Goal: Task Accomplishment & Management: Manage account settings

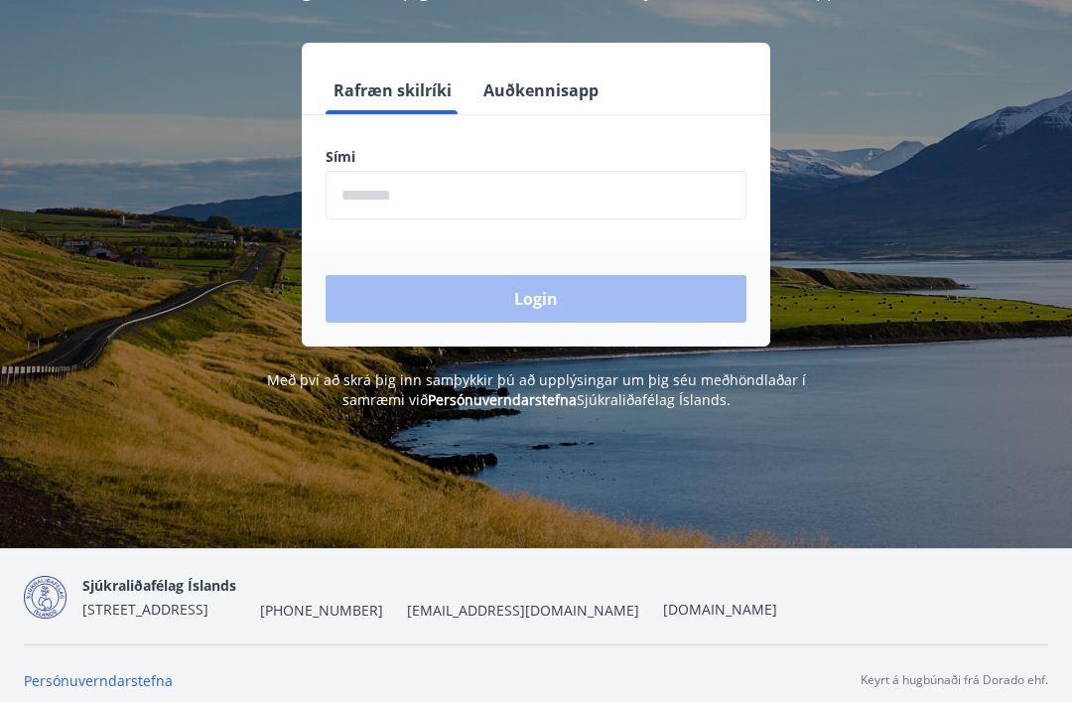
scroll to position [246, 0]
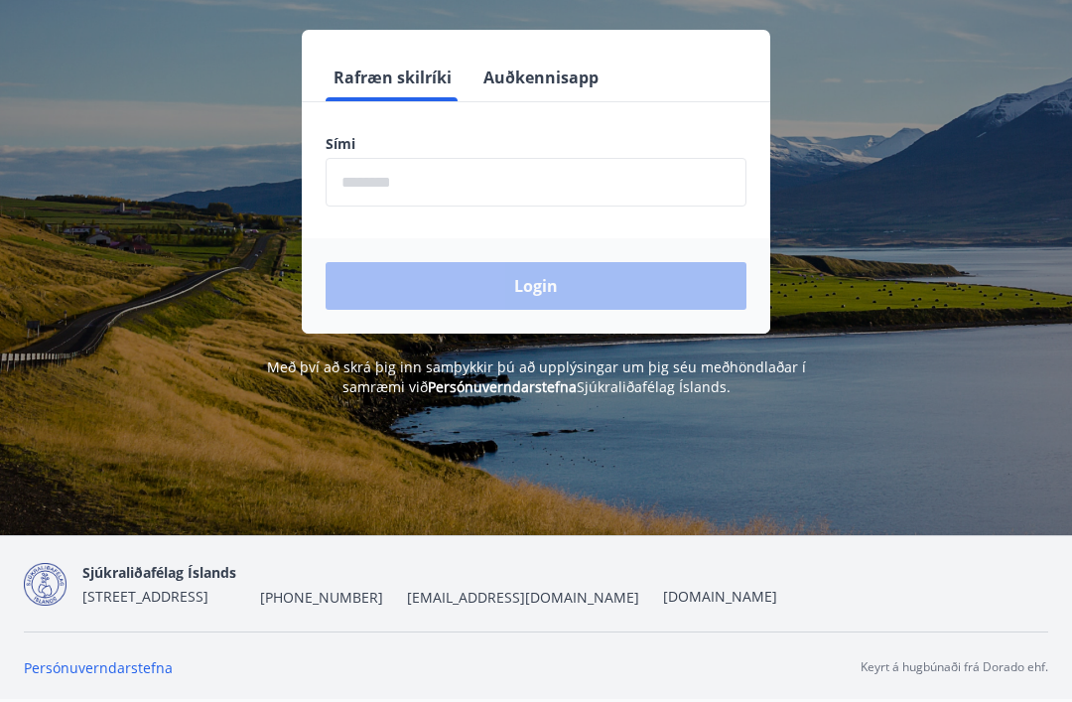
click at [375, 187] on input "phone" at bounding box center [536, 182] width 421 height 49
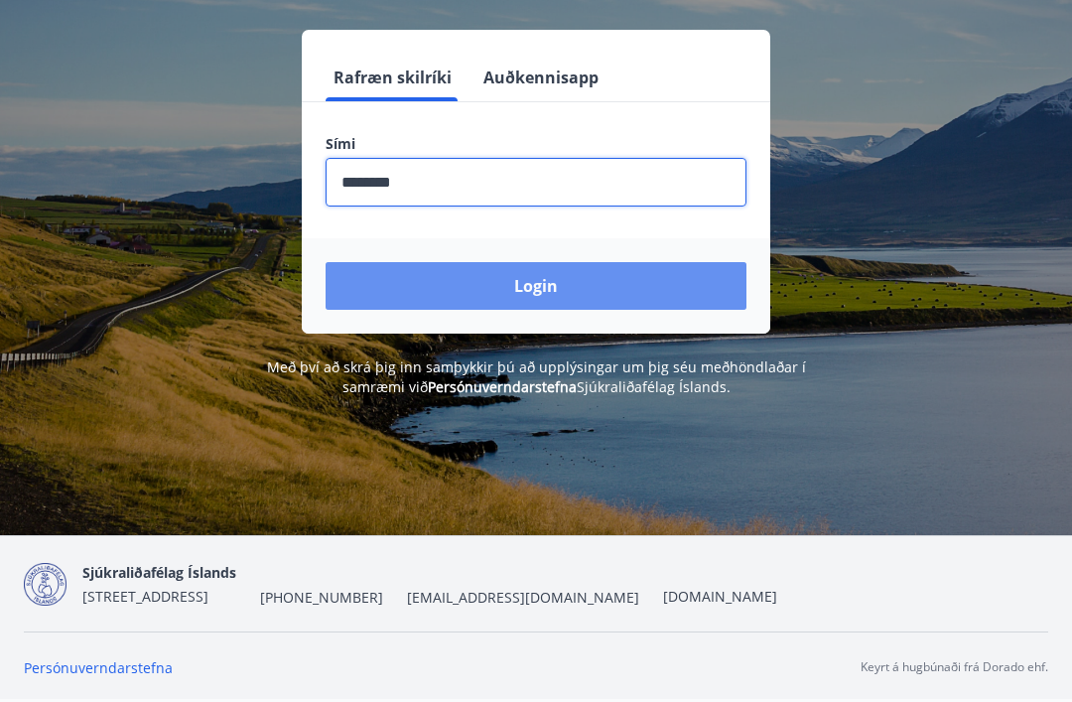
type input "********"
click at [552, 281] on button "Login" at bounding box center [536, 286] width 421 height 48
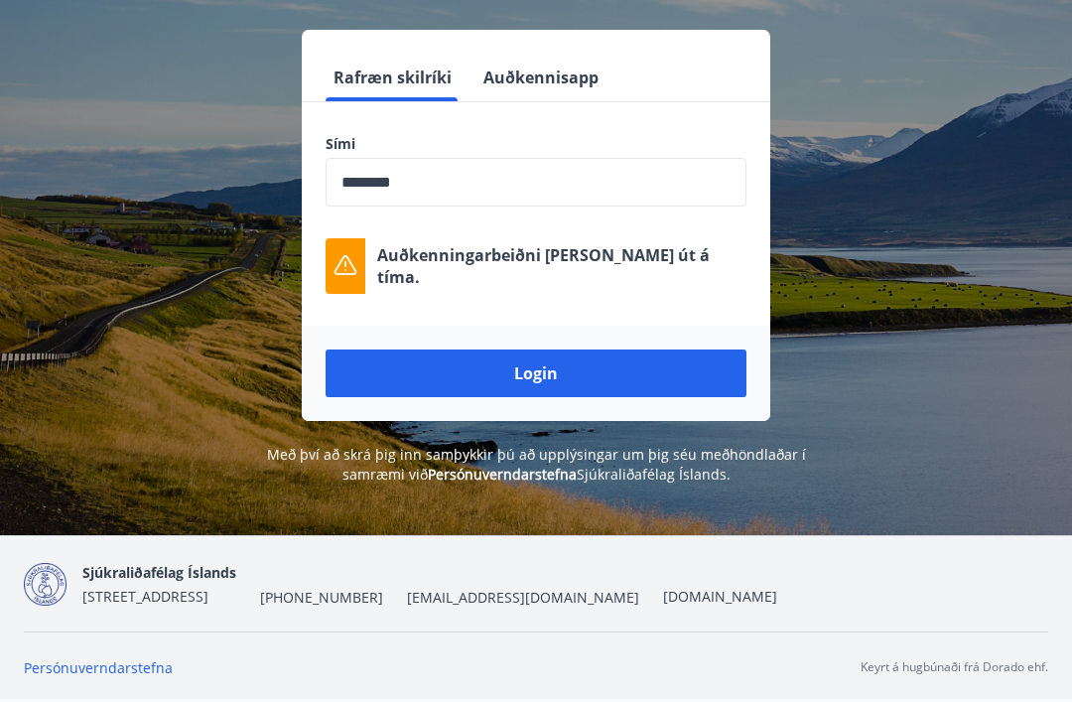
click at [408, 81] on button "Rafræn skilríki" at bounding box center [393, 78] width 134 height 48
click at [628, 270] on p "Auðkenningarbeiðni [PERSON_NAME] út á tíma." at bounding box center [561, 266] width 369 height 44
click at [556, 371] on button "Login" at bounding box center [536, 374] width 421 height 48
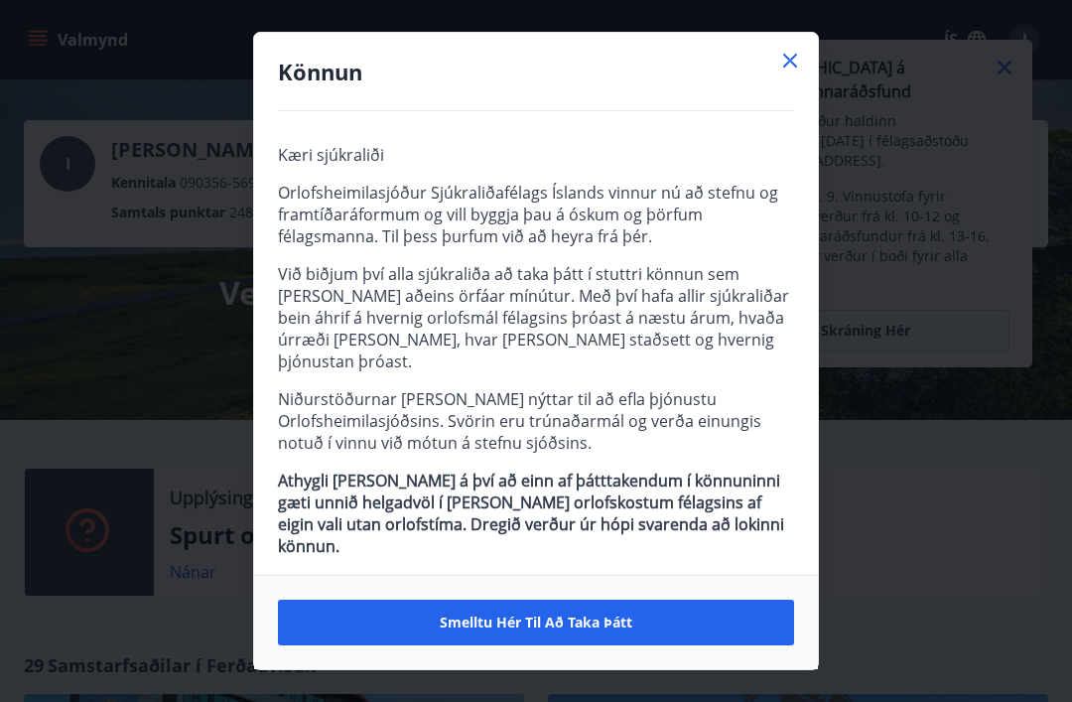
scroll to position [7, 0]
click at [574, 630] on span "Smelltu hér til að taka þátt" at bounding box center [536, 623] width 193 height 20
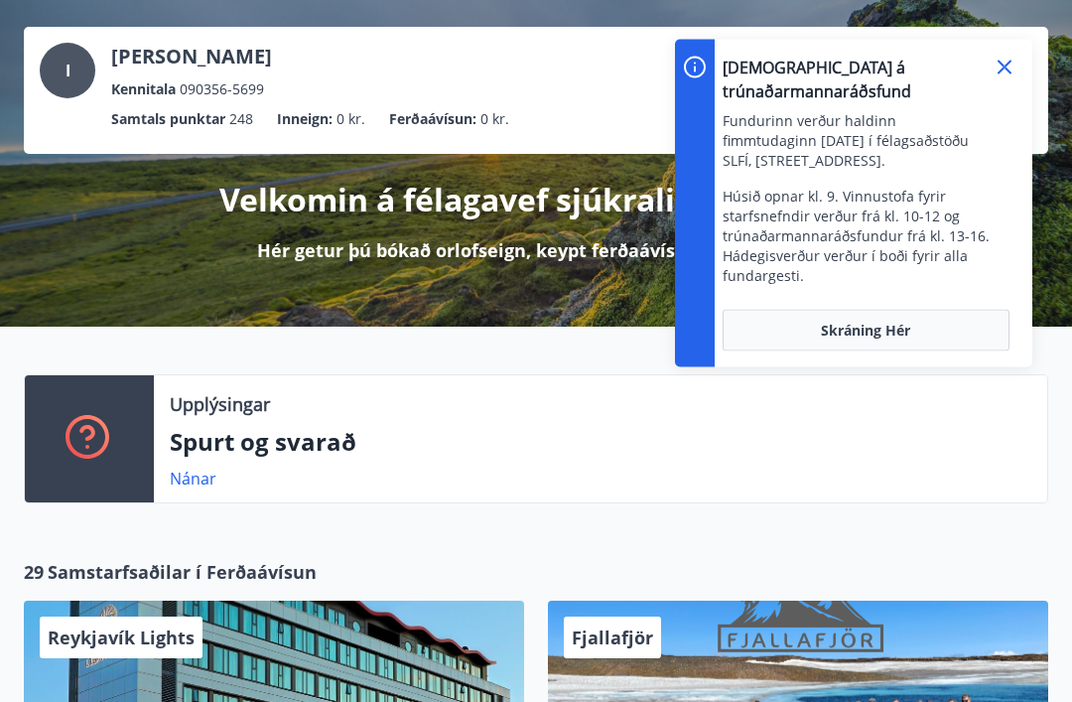
scroll to position [0, 0]
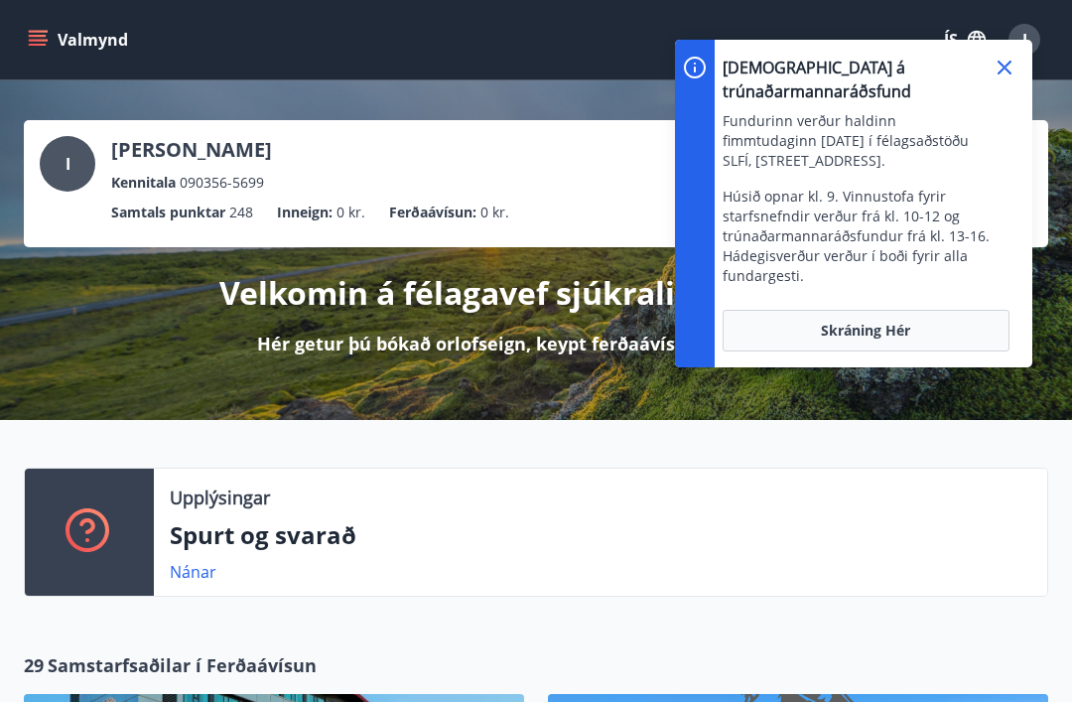
click at [1002, 66] on icon at bounding box center [1005, 68] width 14 height 14
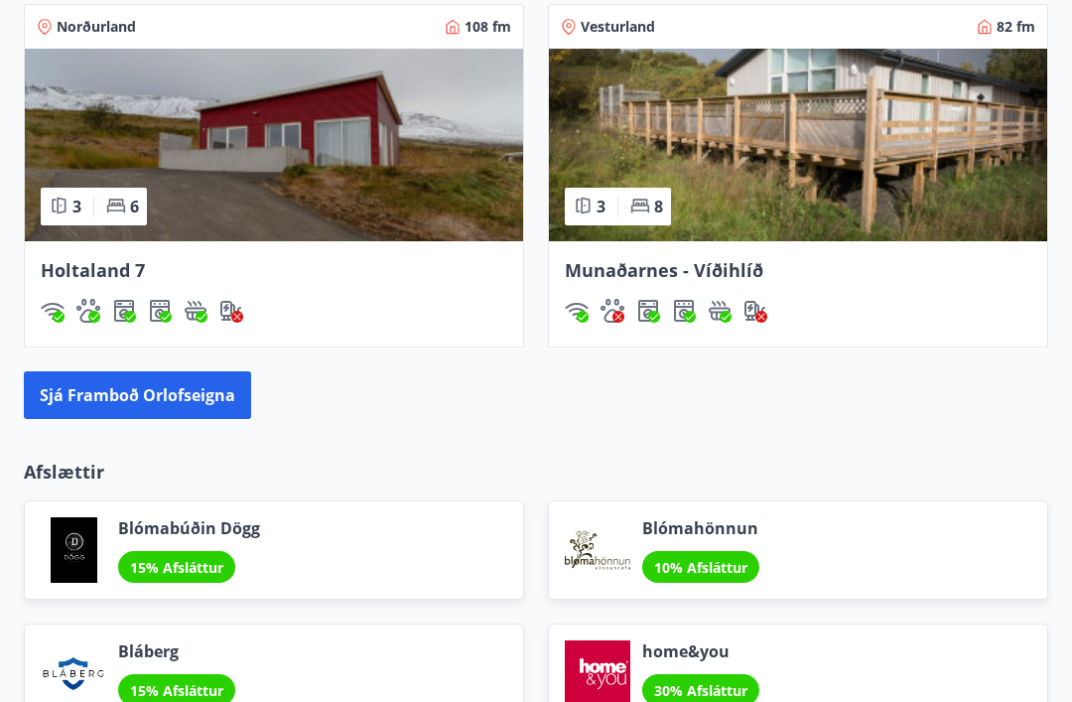
scroll to position [1752, 0]
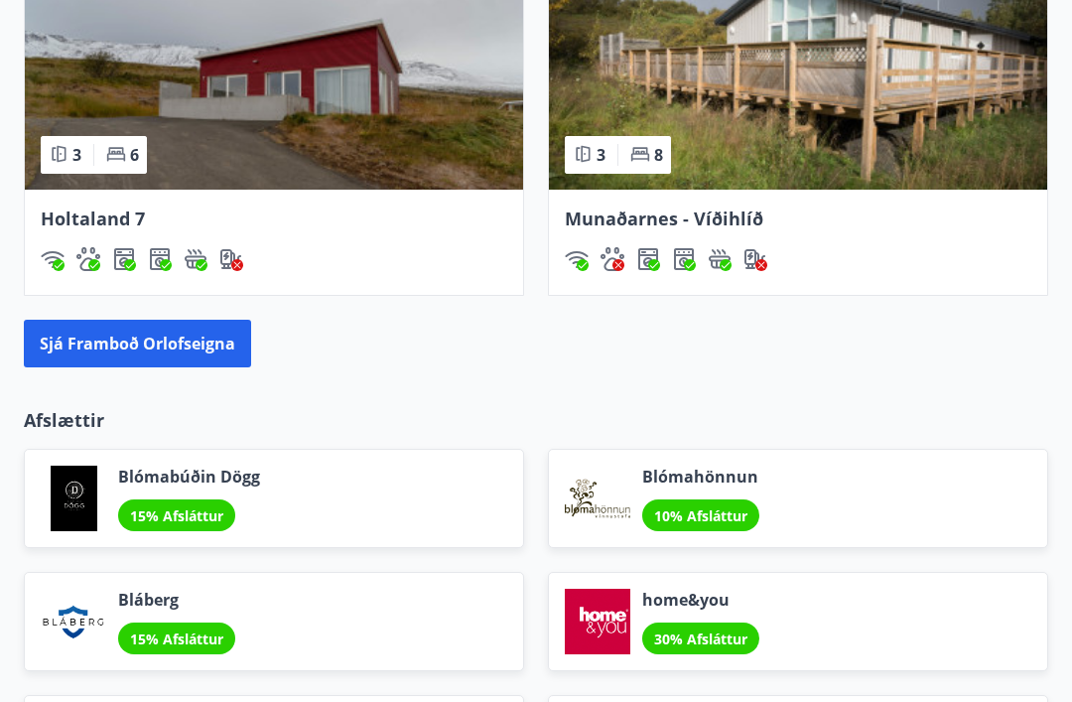
click at [911, 426] on div "Blómahönnun 10% Afsláttur" at bounding box center [786, 487] width 524 height 123
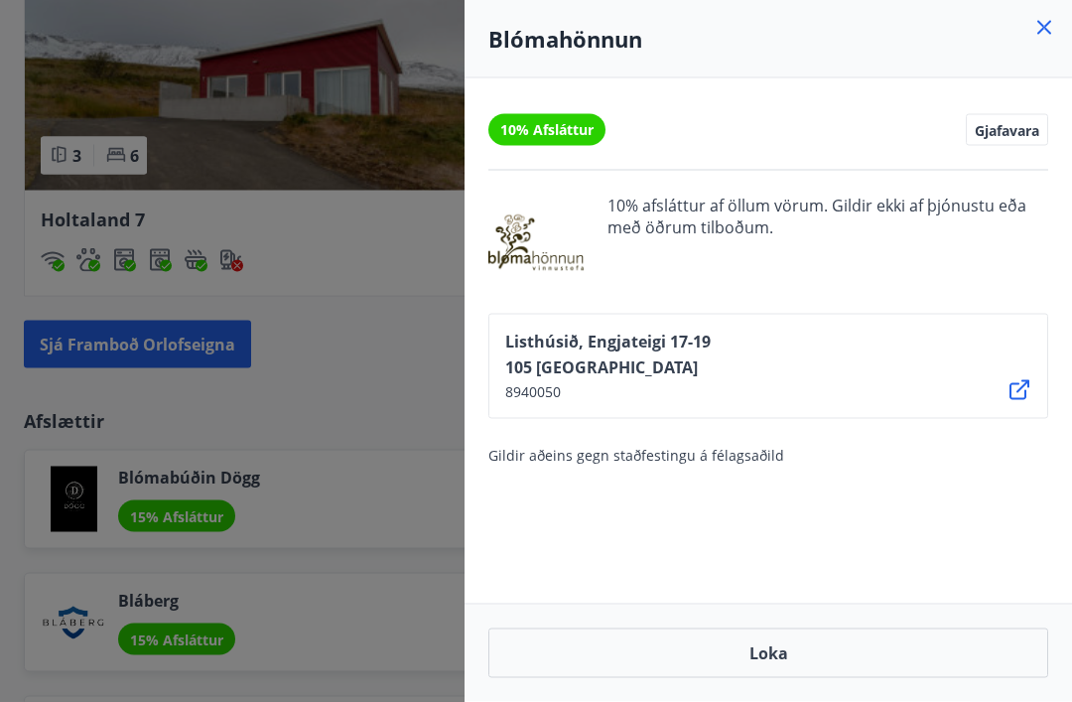
scroll to position [1753, 0]
click at [429, 399] on div at bounding box center [536, 351] width 1072 height 702
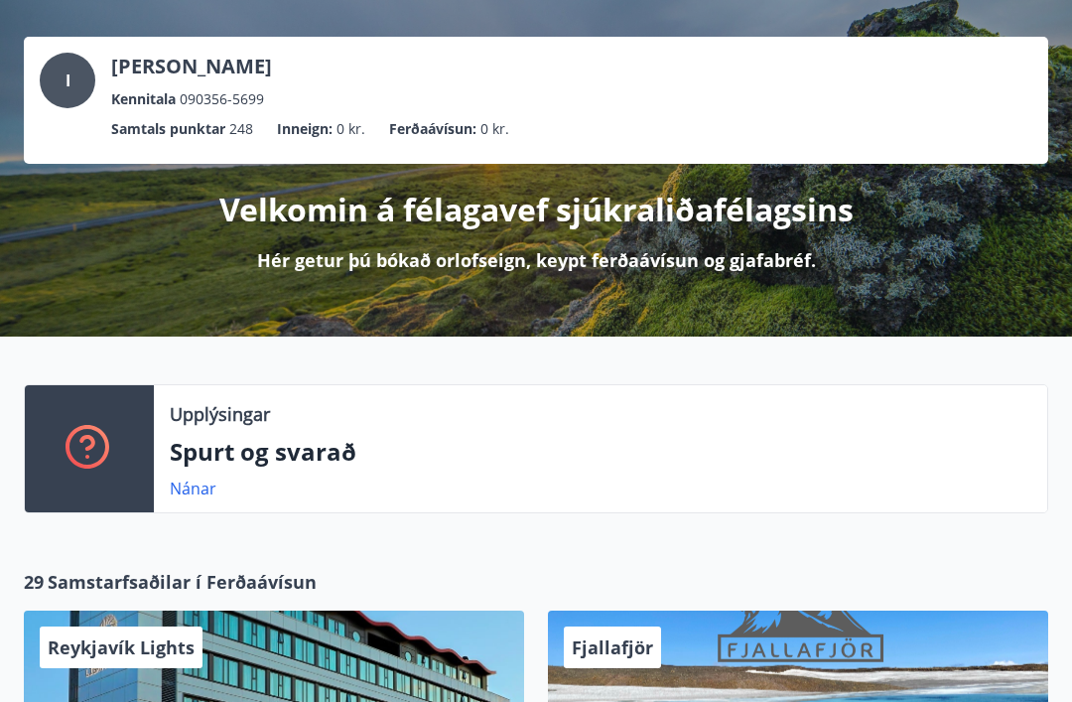
scroll to position [0, 0]
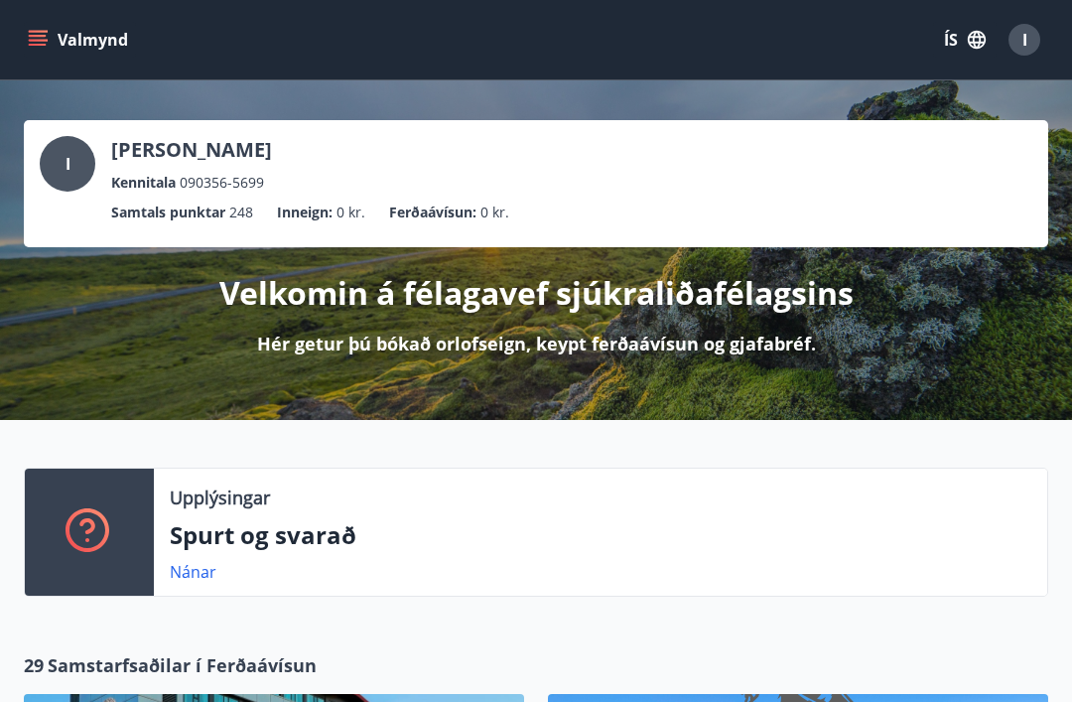
click at [33, 28] on button "Valmynd" at bounding box center [80, 40] width 112 height 36
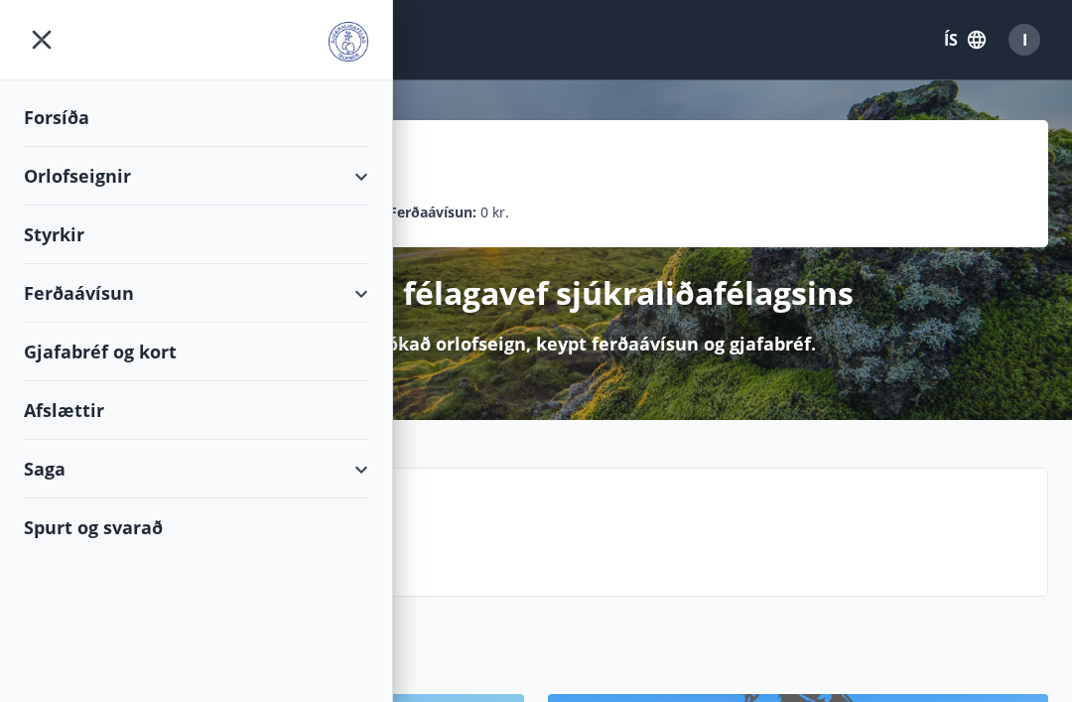
click at [42, 40] on icon "menu" at bounding box center [42, 40] width 4 height 4
